Goal: Communication & Community: Share content

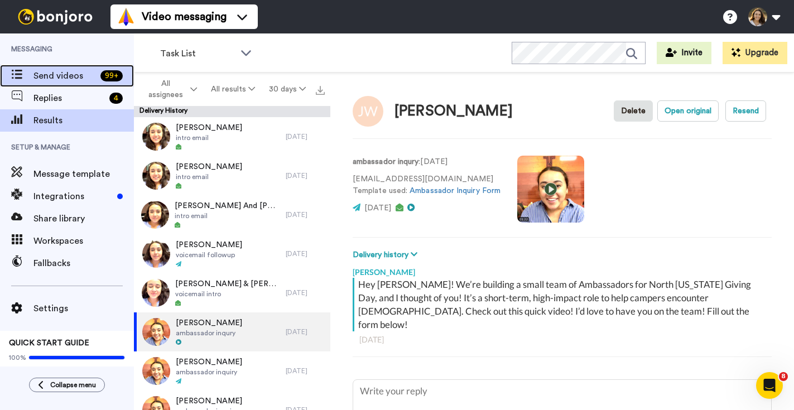
click at [74, 78] on span "Send videos" at bounding box center [64, 75] width 62 height 13
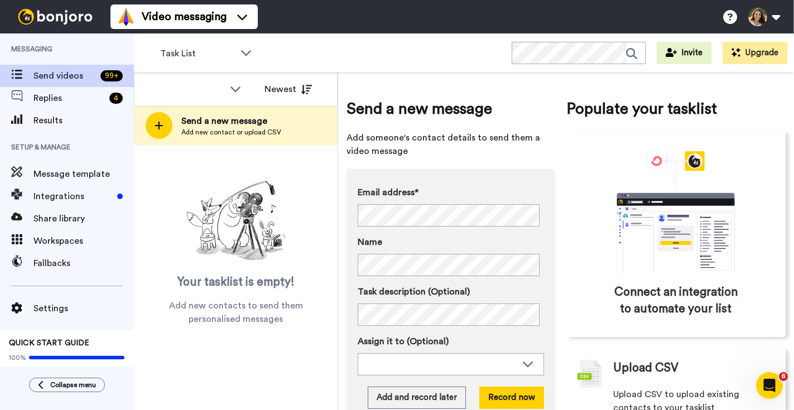
click at [452, 228] on div "Email address* Jonathan And Mary Estes <mary75206@yahoo.com> Fred & Mary Lynn B…" at bounding box center [450, 231] width 186 height 90
click at [456, 231] on span "<goodcatholic2@gmail.com>" at bounding box center [533, 234] width 156 height 13
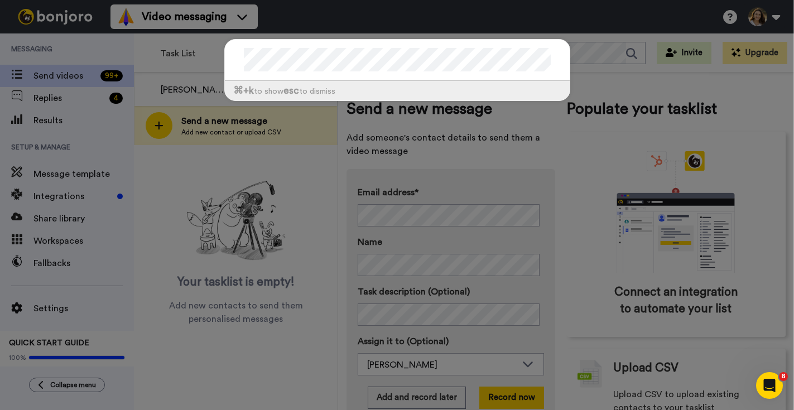
click at [179, 63] on div "⌘ +k to show esc to dismiss" at bounding box center [397, 205] width 794 height 410
click at [392, 143] on div "⌘ +k to show esc to dismiss" at bounding box center [397, 205] width 794 height 410
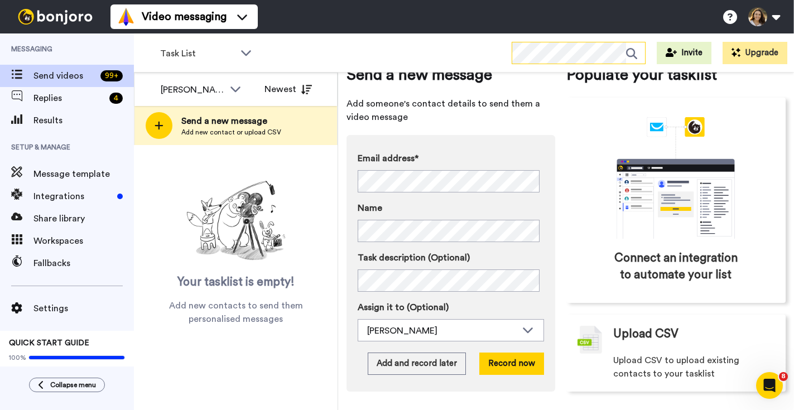
scroll to position [51, 0]
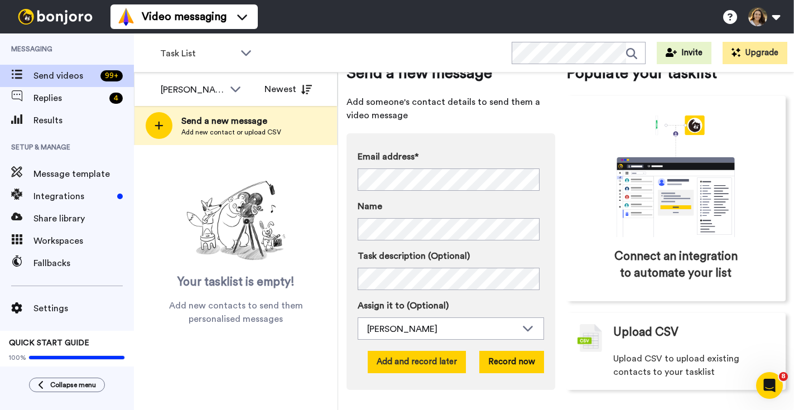
click at [414, 351] on button "Add and record later" at bounding box center [417, 362] width 98 height 22
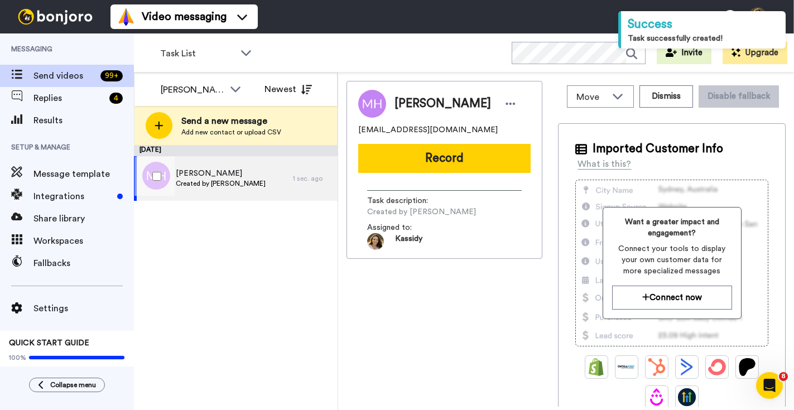
click at [257, 190] on div "Michael Henson Created by Kassidy Sanders" at bounding box center [213, 178] width 159 height 45
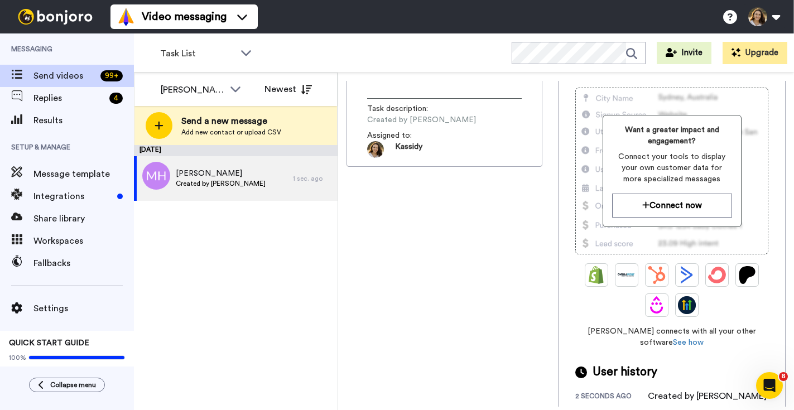
scroll to position [188, 0]
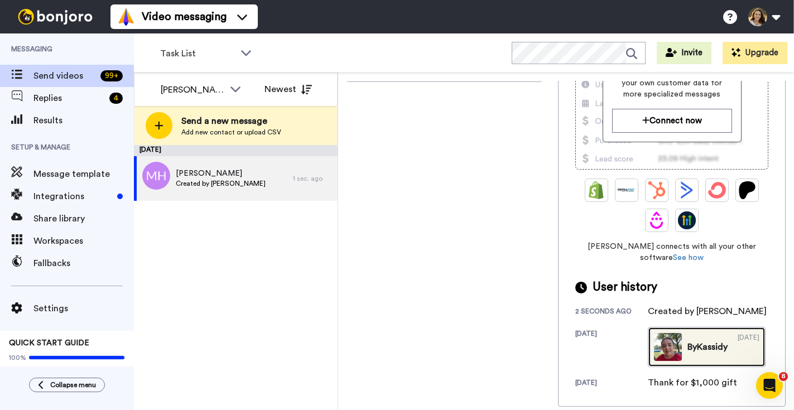
click at [654, 342] on img at bounding box center [668, 347] width 28 height 28
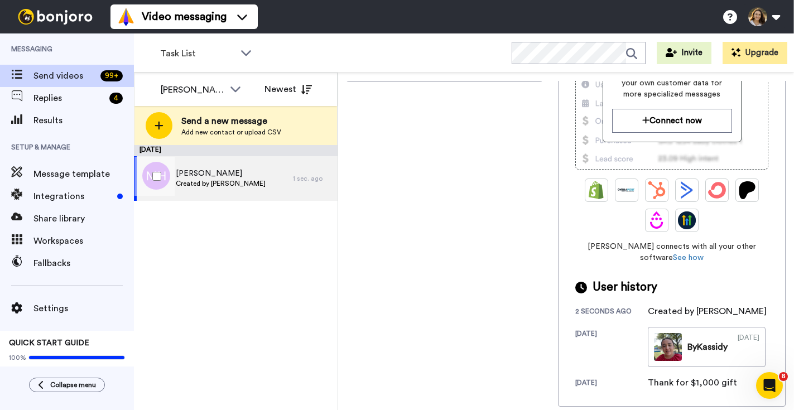
click at [311, 184] on div "Michael Henson Created by Kassidy Sanders 1 sec. ago" at bounding box center [236, 178] width 204 height 45
click at [149, 176] on div at bounding box center [154, 176] width 40 height 39
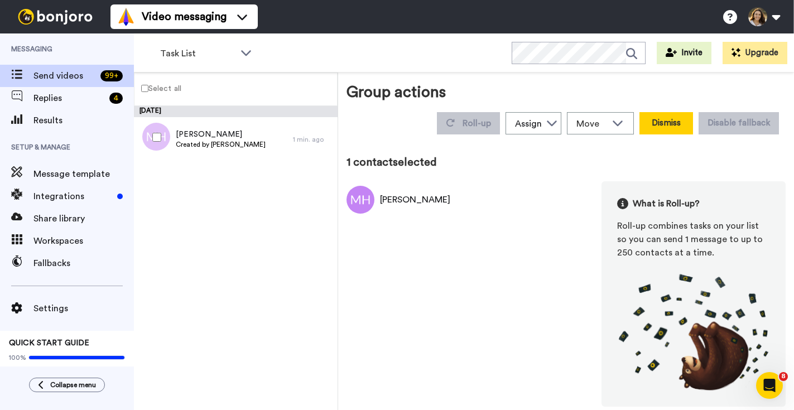
click at [678, 128] on button "Dismiss" at bounding box center [666, 123] width 54 height 22
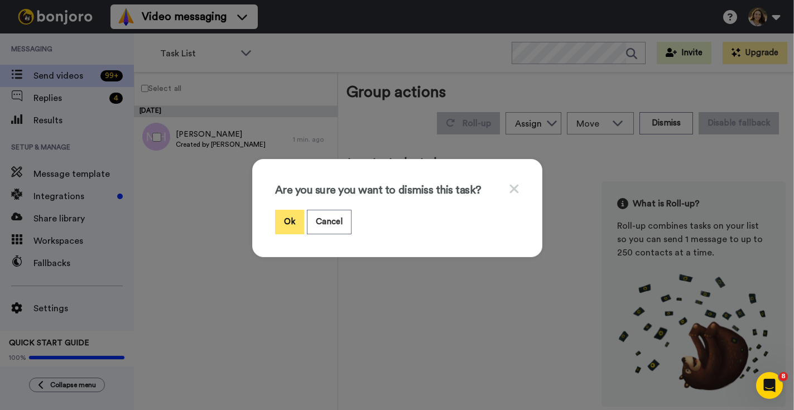
click at [288, 225] on button "Ok" at bounding box center [289, 222] width 29 height 24
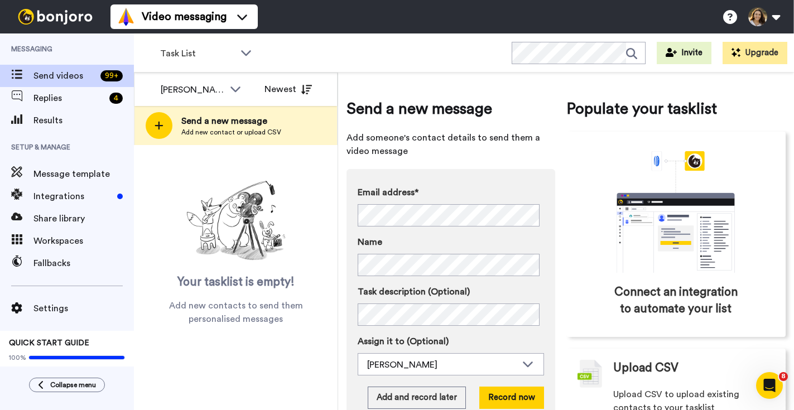
click at [582, 65] on div "Task List WORKSPACES View all All Default Task List Thanking Kassidy's Workspac…" at bounding box center [464, 52] width 660 height 39
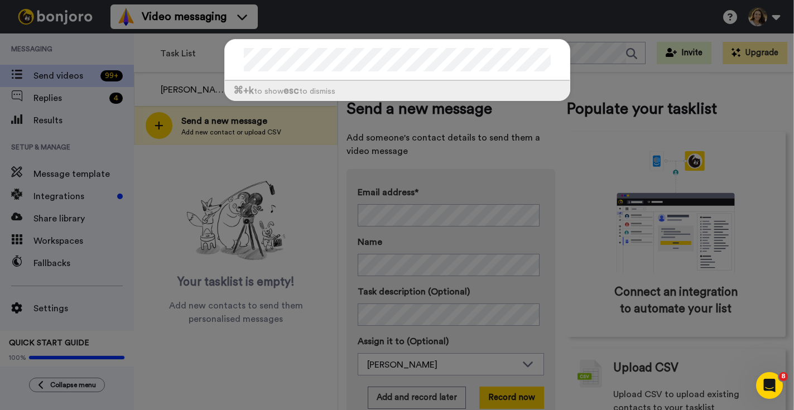
click at [576, 145] on div "⌘ +k to show esc to dismiss" at bounding box center [397, 205] width 794 height 410
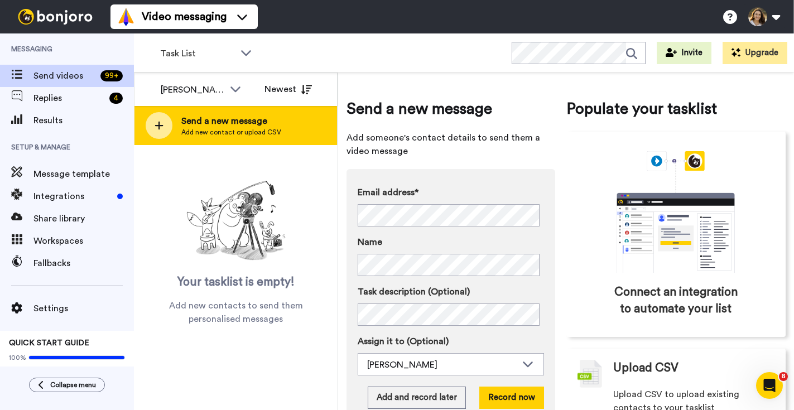
click at [248, 121] on span "Send a new message" at bounding box center [231, 120] width 100 height 13
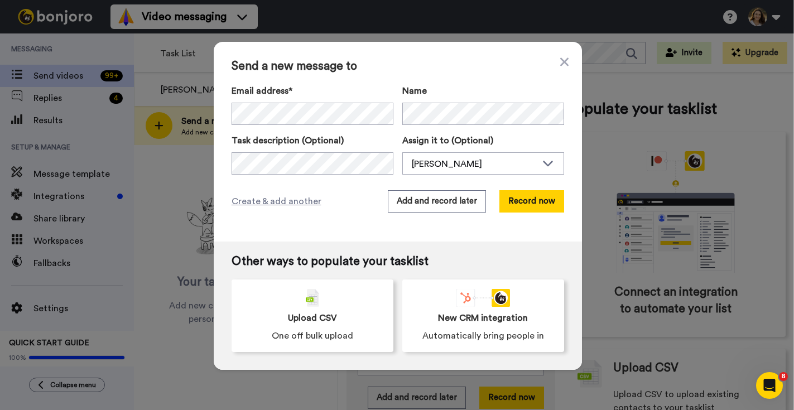
click at [549, 56] on div "Send a new message to Email address* Name Task description (Optional) Assign it…" at bounding box center [398, 142] width 368 height 200
click at [562, 60] on icon at bounding box center [564, 61] width 8 height 13
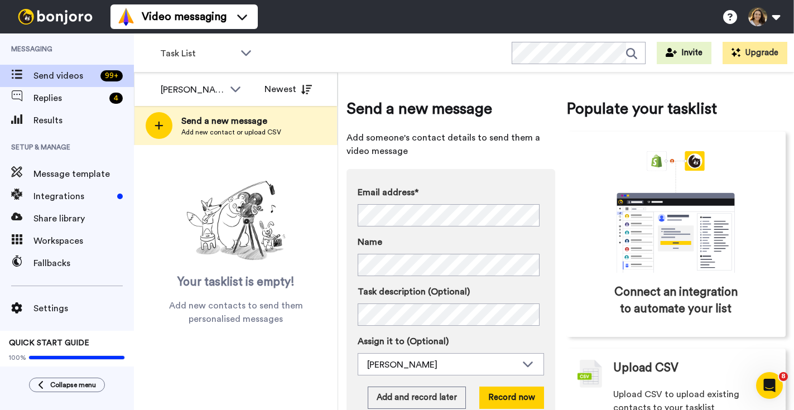
click at [442, 202] on div "Email address*" at bounding box center [450, 206] width 186 height 41
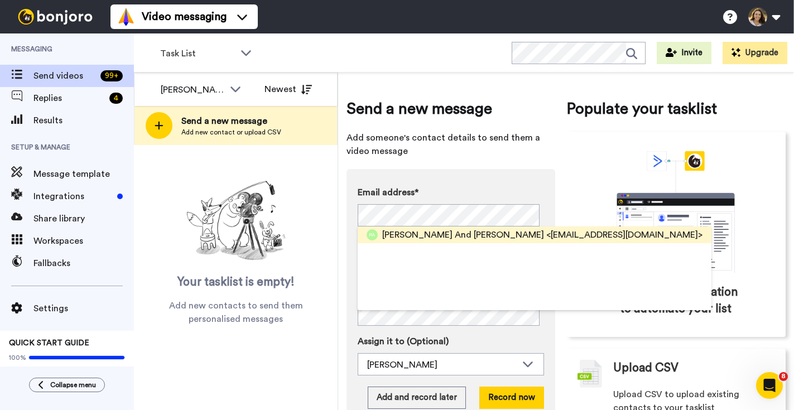
click at [446, 229] on span "Paul And Joanie" at bounding box center [463, 234] width 162 height 13
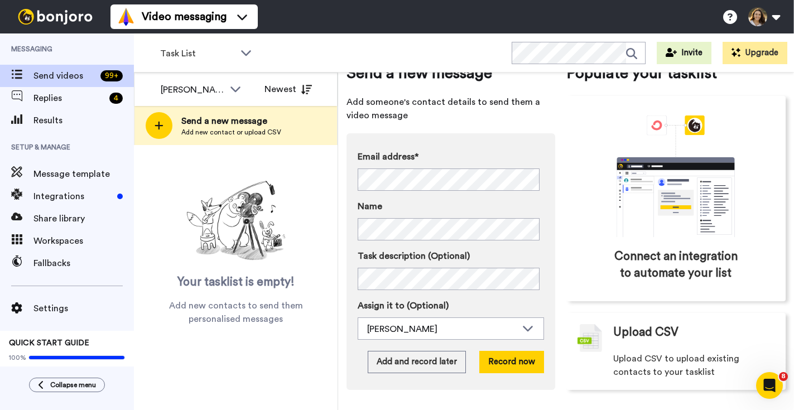
scroll to position [51, 0]
click at [411, 355] on button "Add and record later" at bounding box center [417, 362] width 98 height 22
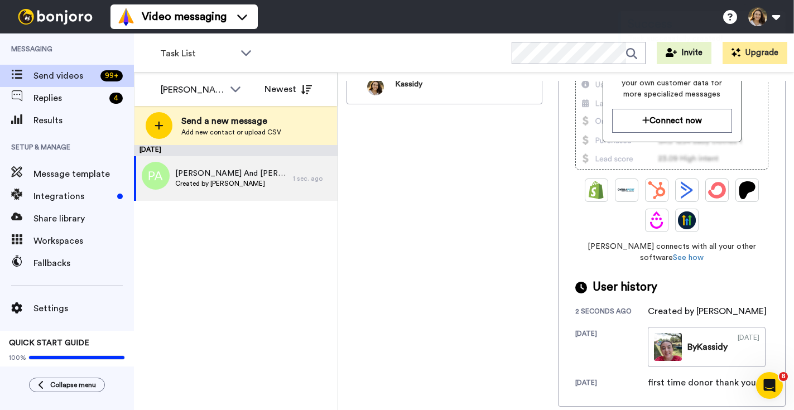
scroll to position [188, 0]
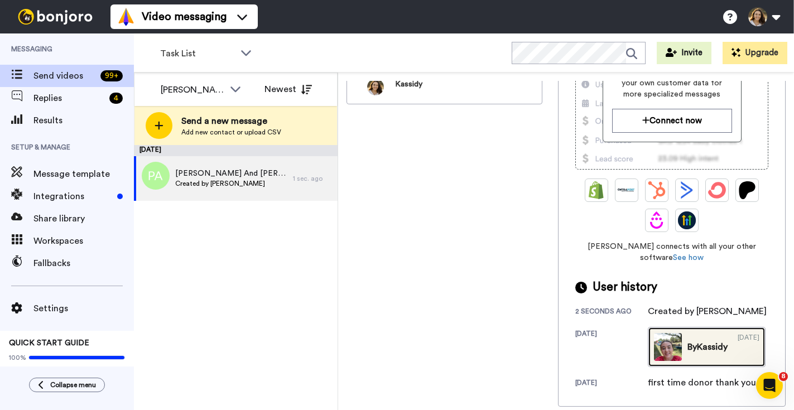
click at [654, 360] on img at bounding box center [668, 347] width 28 height 28
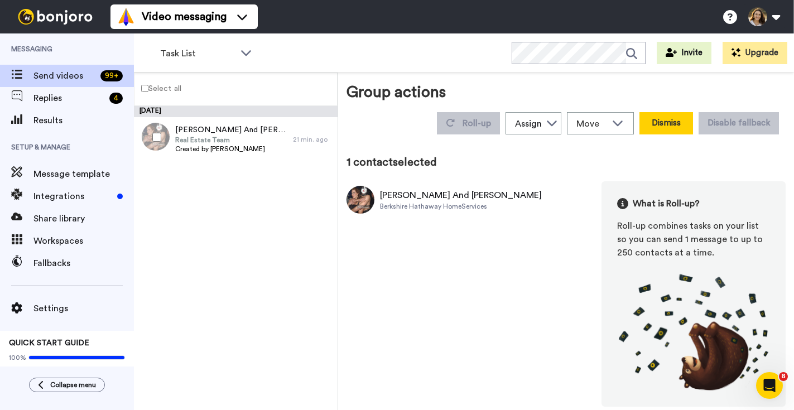
click at [664, 132] on button "Dismiss" at bounding box center [666, 123] width 54 height 22
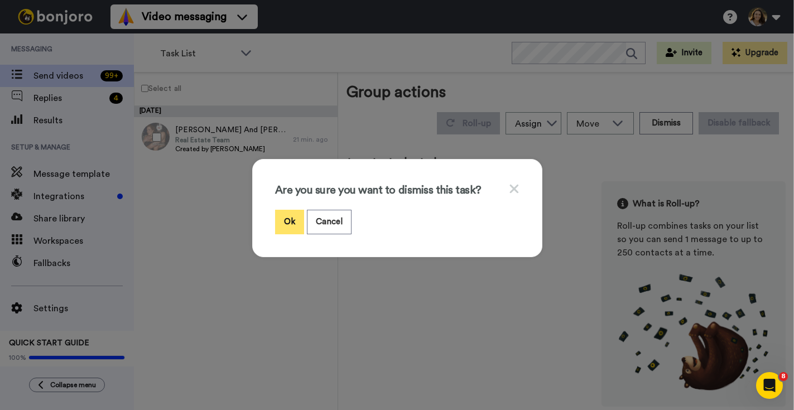
click at [285, 226] on button "Ok" at bounding box center [289, 222] width 29 height 24
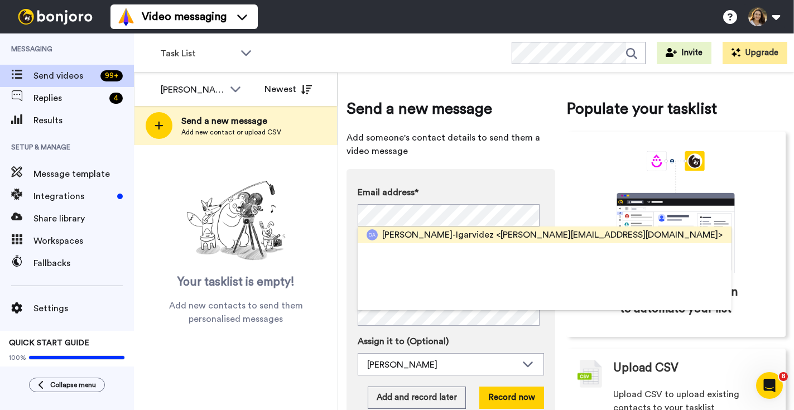
click at [413, 230] on span "Laura Morin-Igarvidez" at bounding box center [438, 234] width 112 height 13
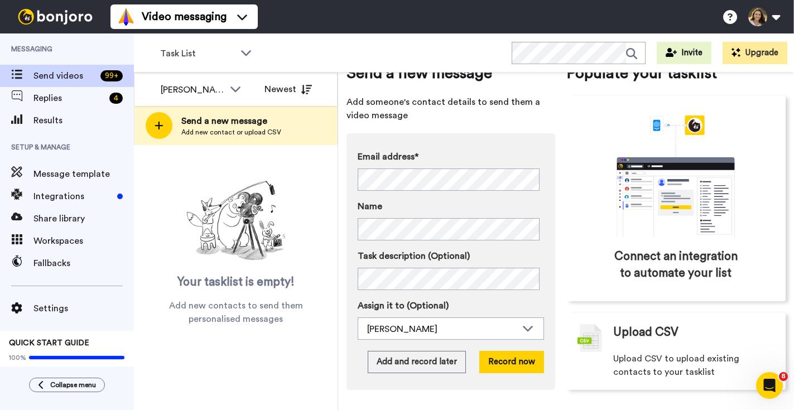
scroll to position [51, 0]
click at [417, 351] on button "Add and record later" at bounding box center [417, 362] width 98 height 22
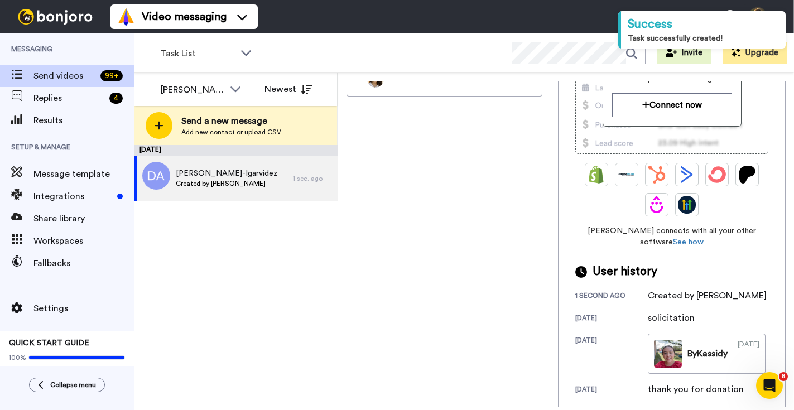
scroll to position [210, 0]
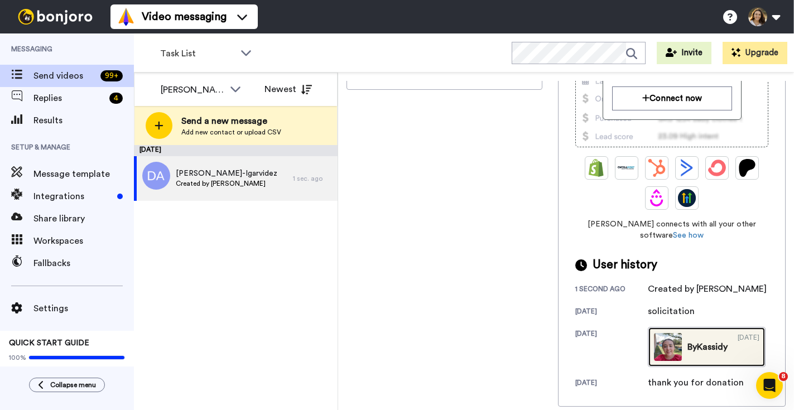
click at [654, 343] on img at bounding box center [668, 347] width 28 height 28
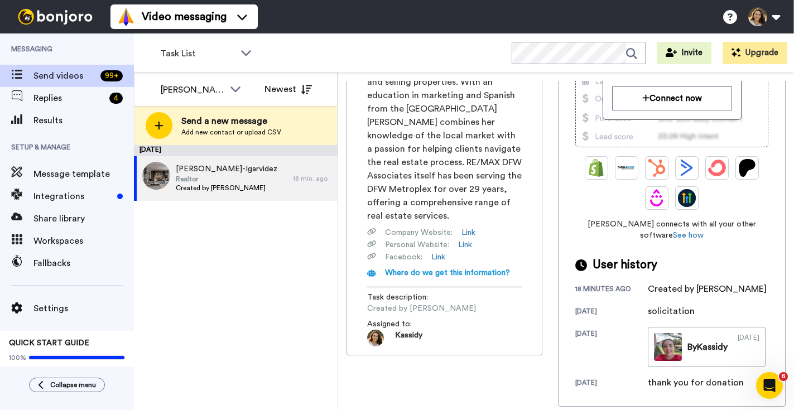
click at [212, 187] on span "Created by Kassidy Sanders" at bounding box center [227, 187] width 102 height 9
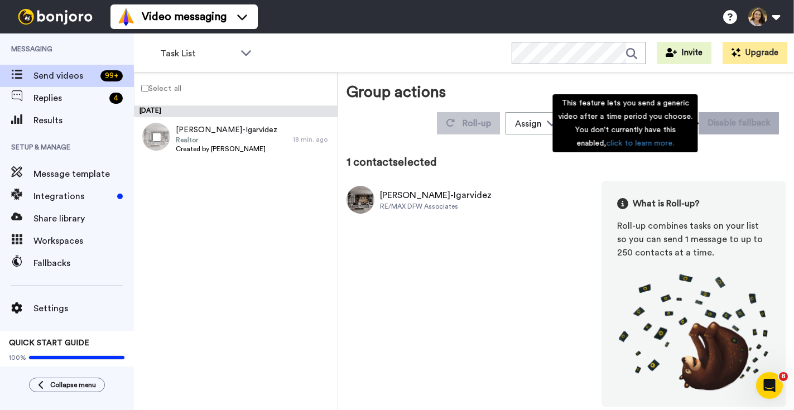
click at [692, 124] on div "This feature lets you send a generic video after a time period you choose. You …" at bounding box center [624, 123] width 145 height 58
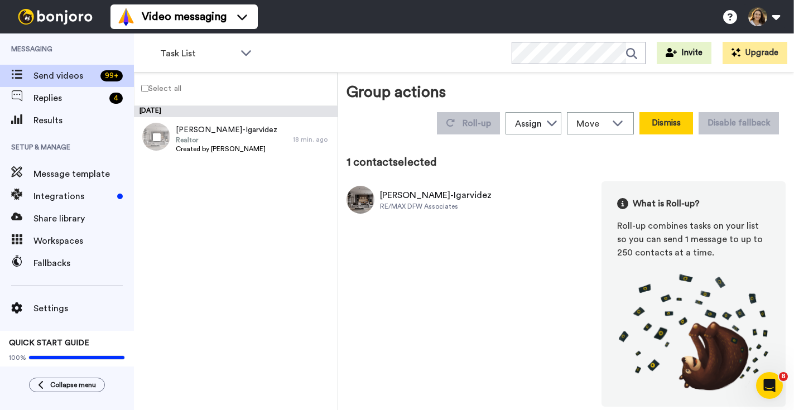
click at [662, 125] on button "Dismiss" at bounding box center [666, 123] width 54 height 22
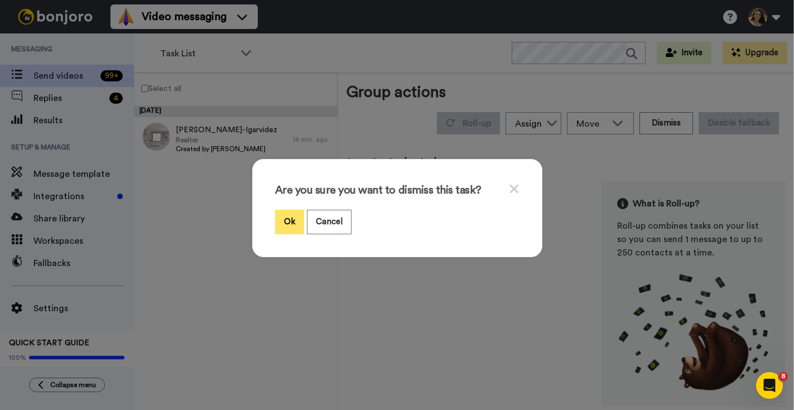
click at [292, 223] on button "Ok" at bounding box center [289, 222] width 29 height 24
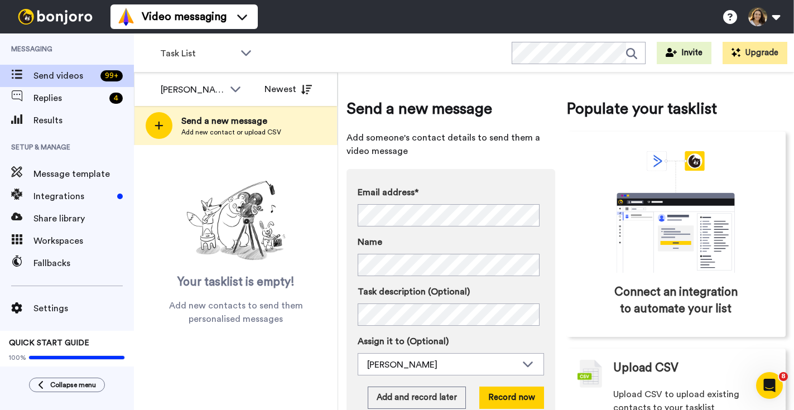
click at [69, 171] on span "Message template" at bounding box center [83, 173] width 100 height 13
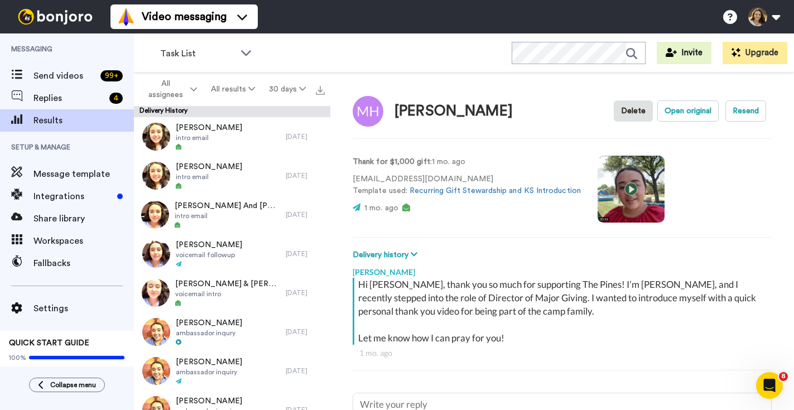
click at [625, 188] on video at bounding box center [630, 189] width 67 height 67
click at [610, 200] on video at bounding box center [630, 189] width 67 height 67
type textarea "x"
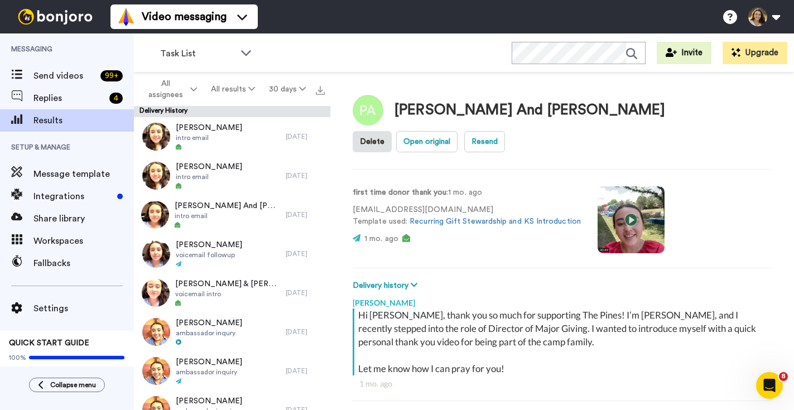
click at [619, 189] on video at bounding box center [630, 219] width 67 height 67
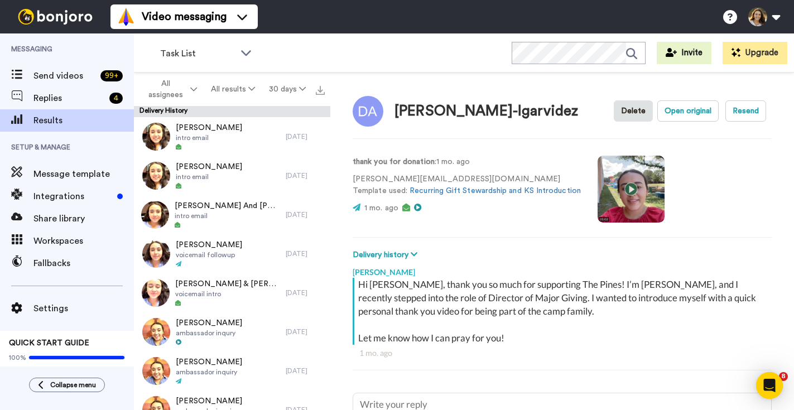
click at [622, 182] on video at bounding box center [630, 189] width 67 height 67
click at [624, 200] on video at bounding box center [630, 189] width 67 height 67
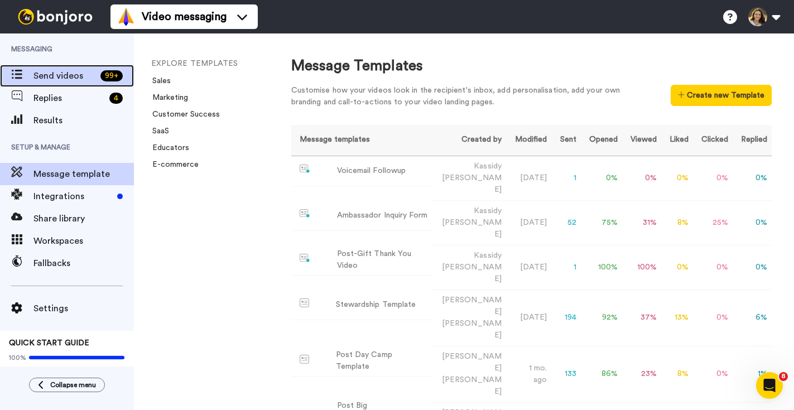
click at [82, 81] on span "Send videos" at bounding box center [64, 75] width 62 height 13
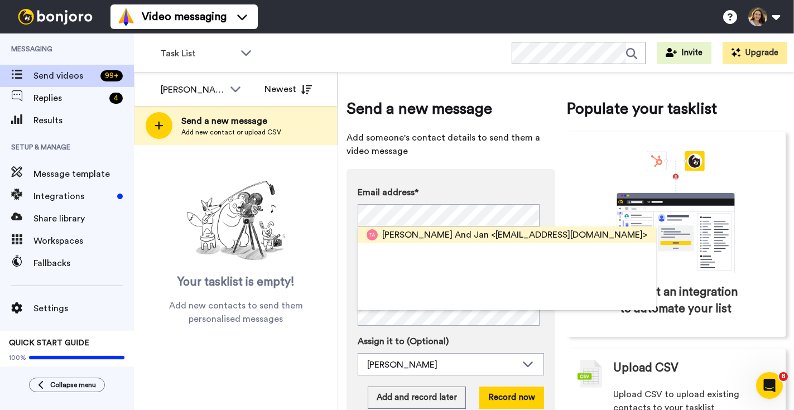
click at [405, 238] on span "Tom And Jan" at bounding box center [435, 234] width 107 height 13
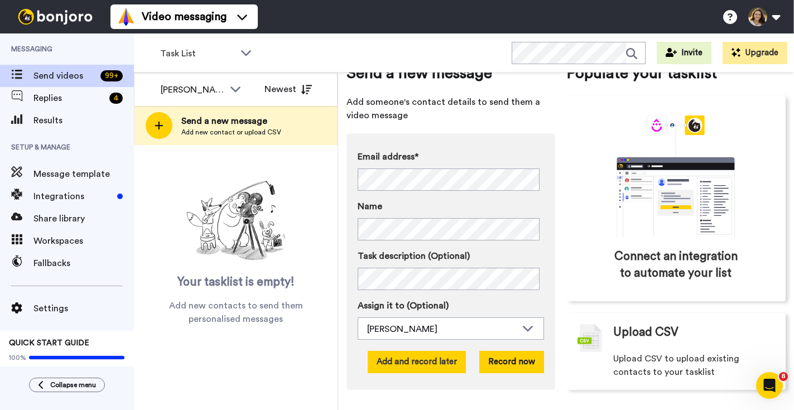
scroll to position [51, 0]
click at [420, 365] on div "Email address* Tom And Jan <hopk2837@aol.com> Name Task description (Optional) …" at bounding box center [450, 261] width 209 height 257
click at [421, 357] on button "Add and record later" at bounding box center [417, 362] width 98 height 22
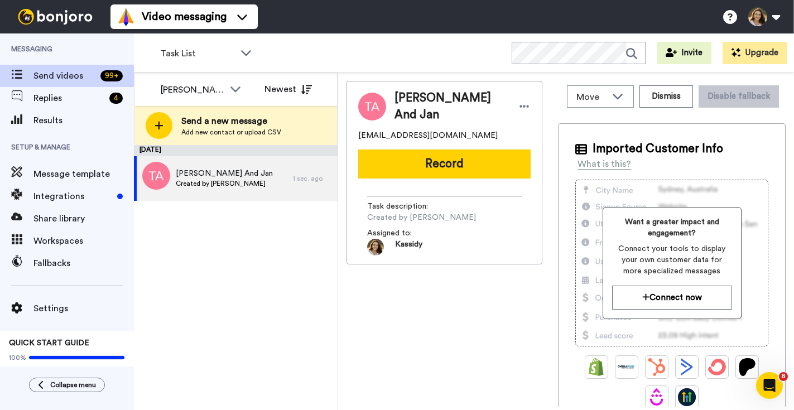
click at [422, 139] on div "Tom And Jan hopk2837@aol.com Record Task description : Created by Kassidy Sande…" at bounding box center [444, 172] width 196 height 183
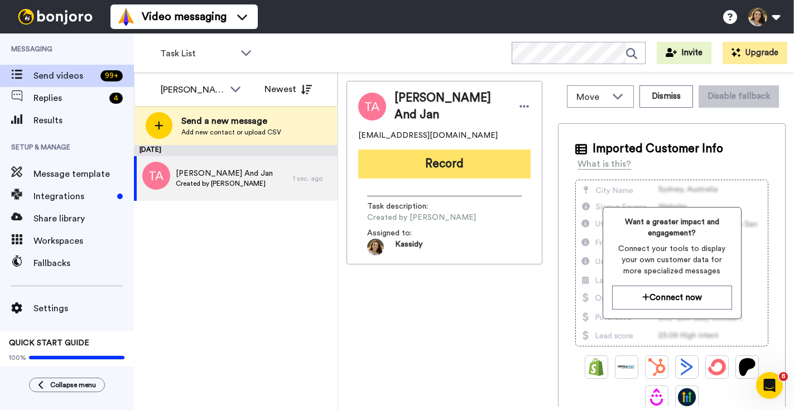
click at [426, 151] on button "Record" at bounding box center [444, 163] width 172 height 29
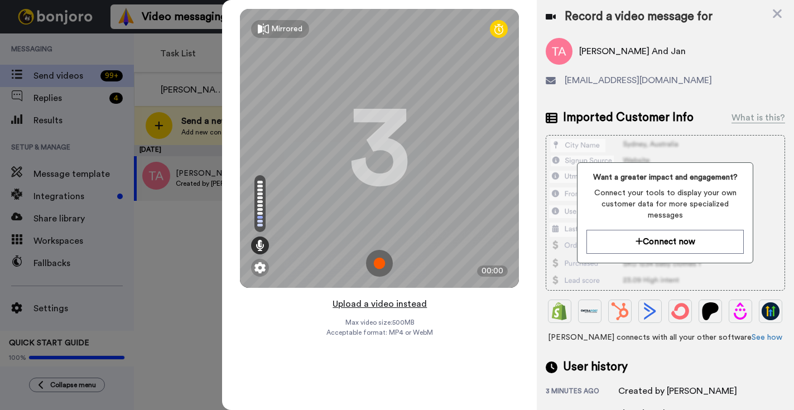
click at [373, 305] on button "Upload a video instead" at bounding box center [379, 304] width 101 height 15
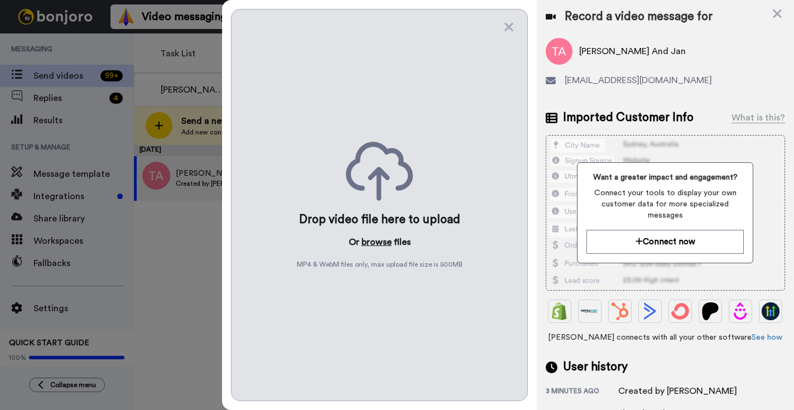
click at [381, 247] on button "browse" at bounding box center [376, 241] width 30 height 13
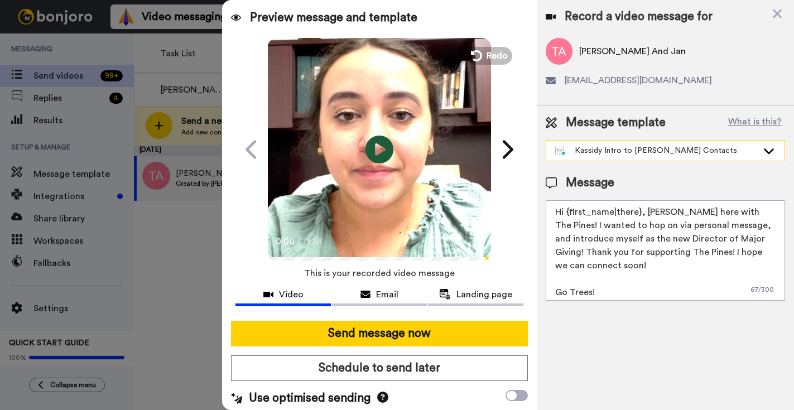
click at [640, 153] on div "Kassidy Intro to [PERSON_NAME] Contacts" at bounding box center [656, 150] width 202 height 11
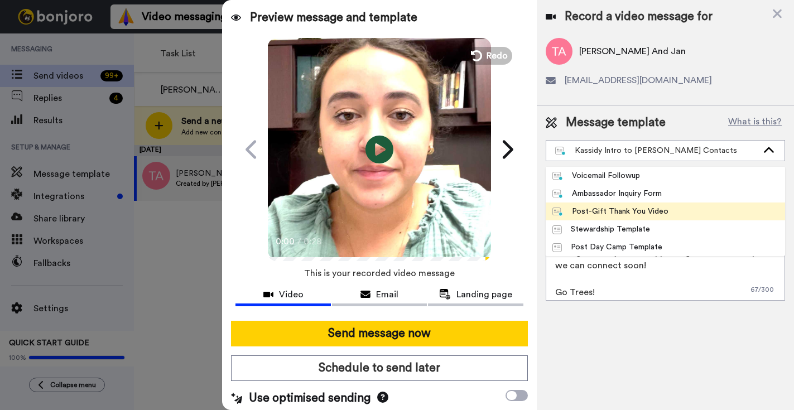
scroll to position [2, 0]
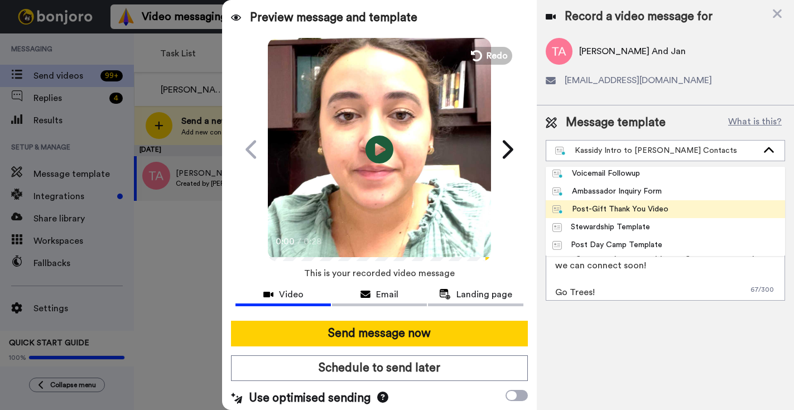
click at [633, 206] on div "Post-Gift Thank You Video" at bounding box center [610, 209] width 116 height 11
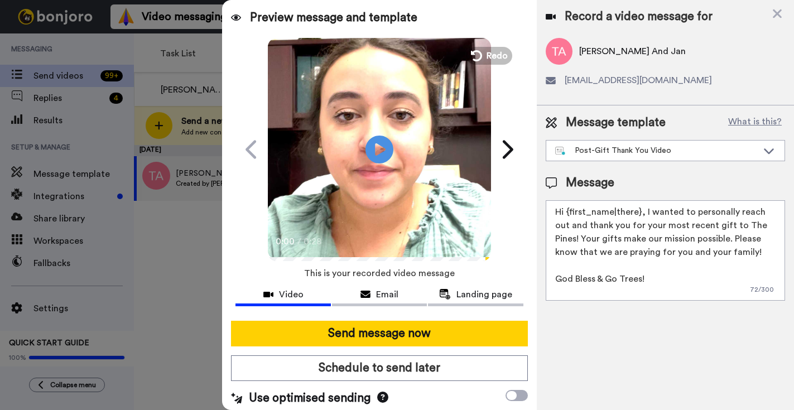
drag, startPoint x: 639, startPoint y: 211, endPoint x: 567, endPoint y: 212, distance: 71.4
click at [567, 212] on textarea "Hi {first_name|there}, I wanted to personally reach out and thank you for your …" at bounding box center [664, 250] width 239 height 100
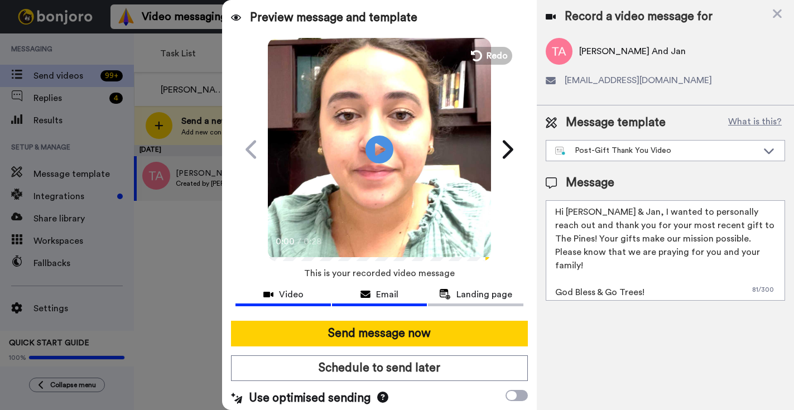
type textarea "Hi Tom & Jan, I wanted to personally reach out and thank you for your most rece…"
click at [397, 298] on div "Email" at bounding box center [379, 294] width 95 height 13
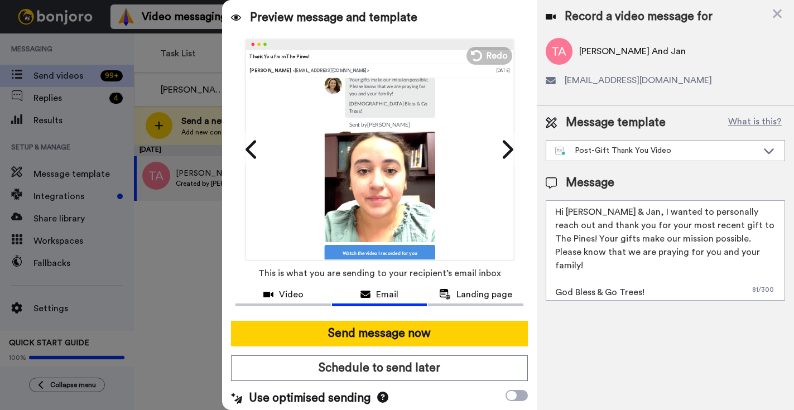
scroll to position [94, 0]
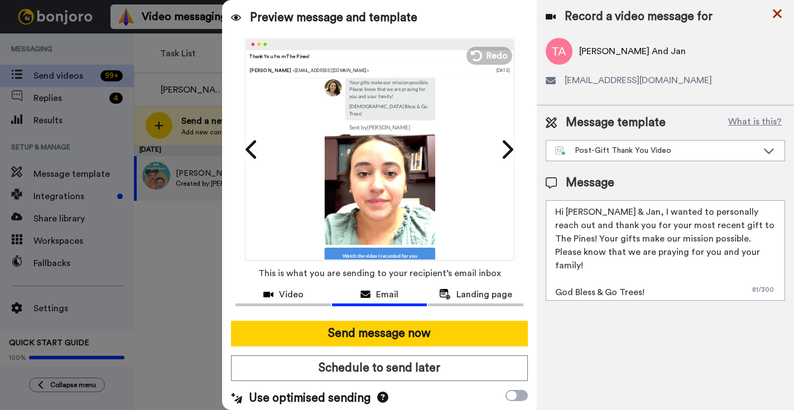
click at [778, 9] on icon at bounding box center [776, 14] width 11 height 14
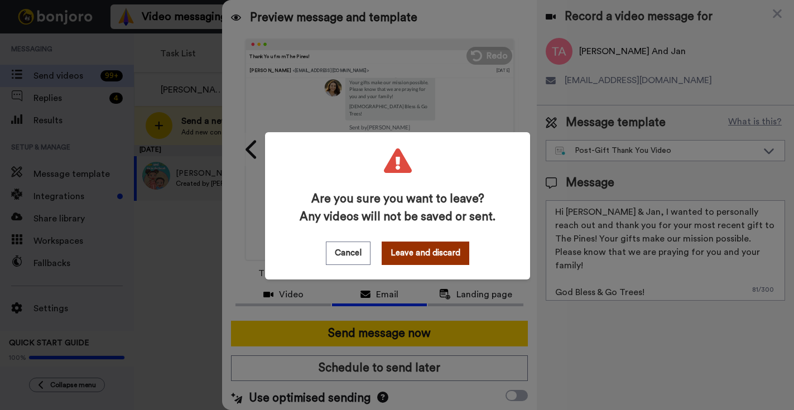
click at [381, 257] on button "Leave and discard" at bounding box center [425, 252] width 88 height 23
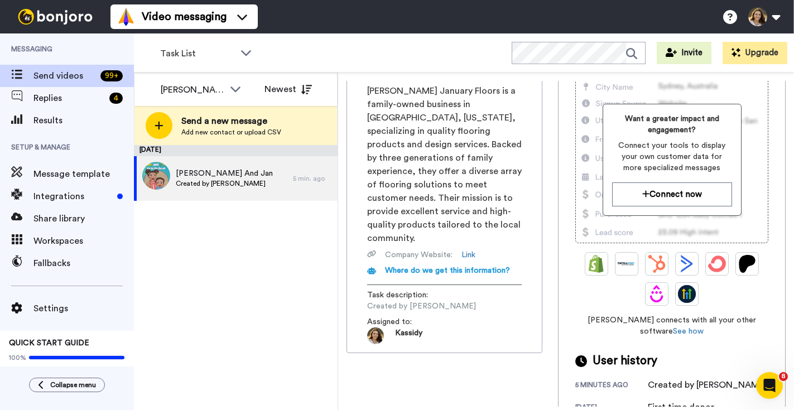
scroll to position [0, 0]
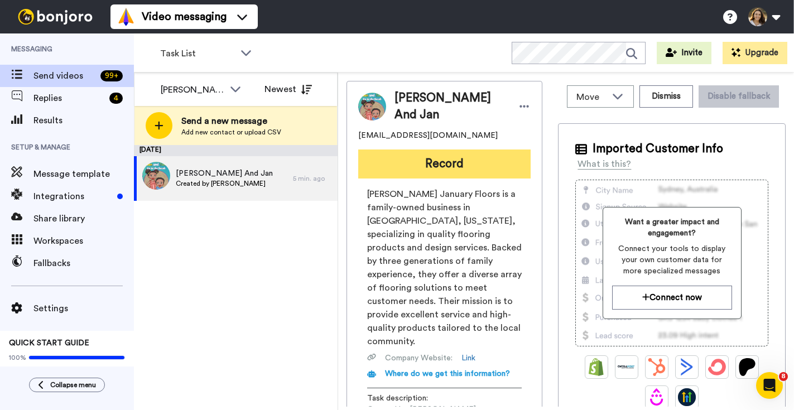
click at [427, 150] on button "Record" at bounding box center [444, 163] width 172 height 29
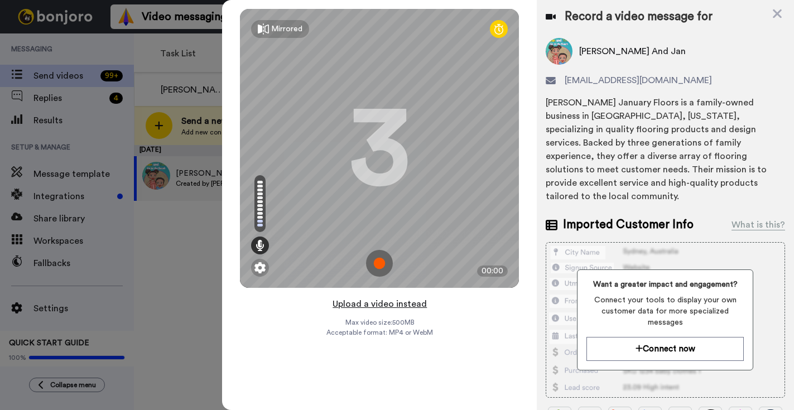
click at [385, 307] on button "Upload a video instead" at bounding box center [379, 304] width 101 height 15
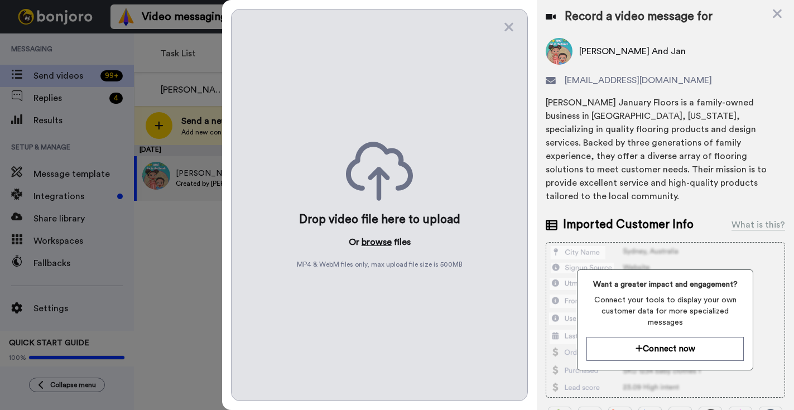
click at [373, 241] on button "browse" at bounding box center [376, 241] width 30 height 13
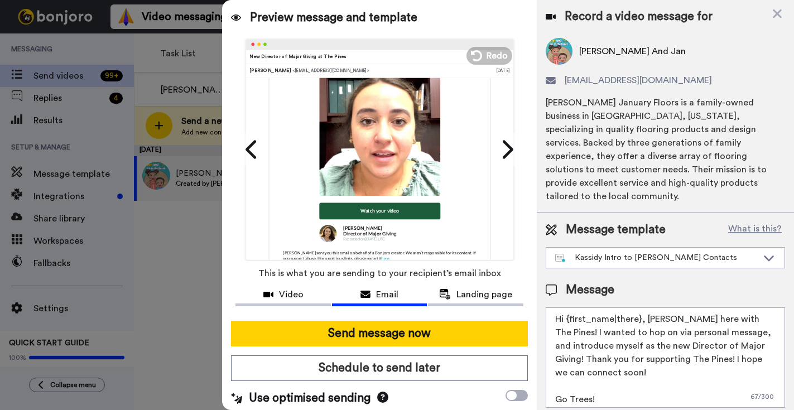
scroll to position [182, 0]
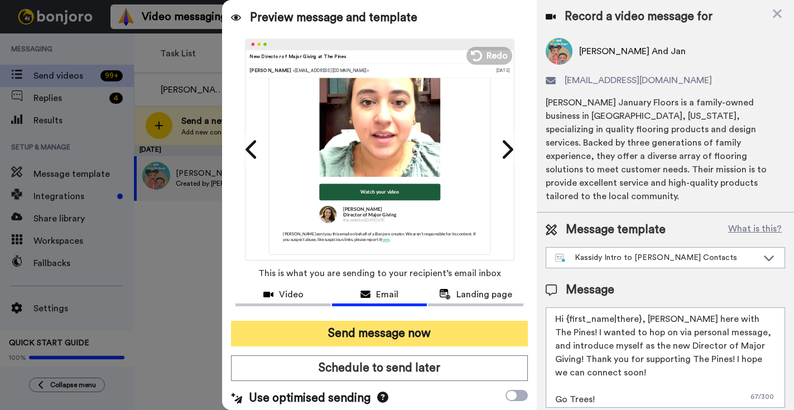
click at [399, 339] on button "Send message now" at bounding box center [379, 334] width 297 height 26
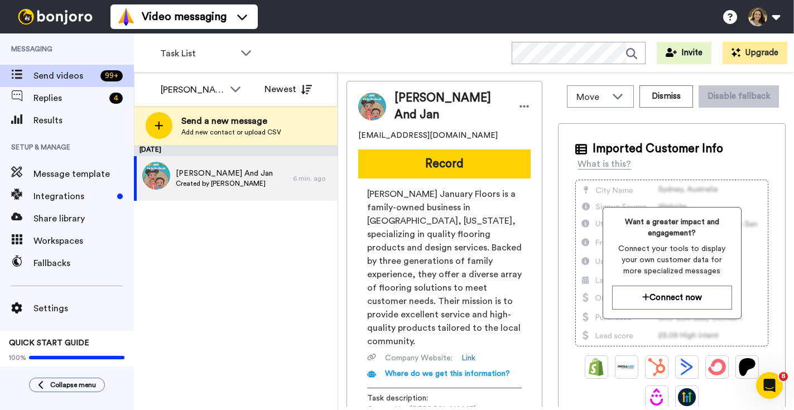
scroll to position [0, 0]
